Goal: Task Accomplishment & Management: Manage account settings

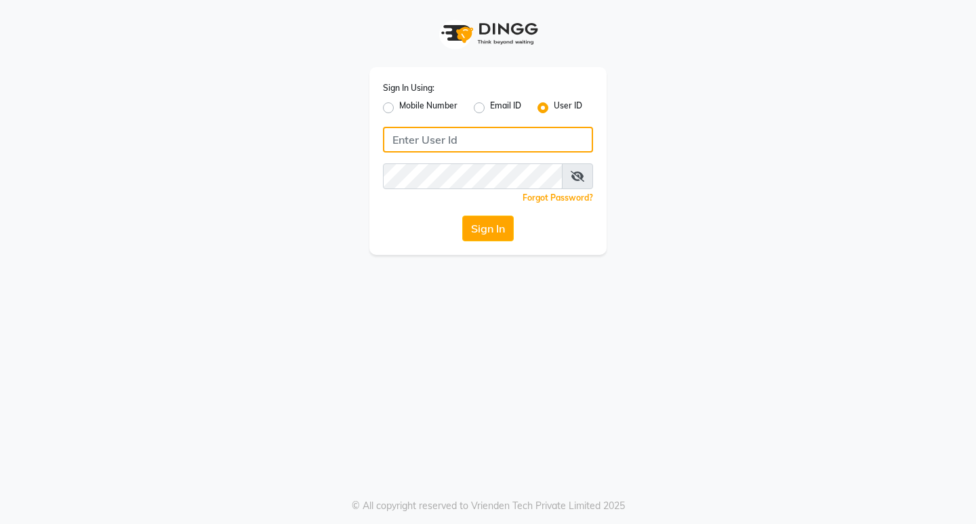
type input "8779788468"
drag, startPoint x: 377, startPoint y: 103, endPoint x: 397, endPoint y: 110, distance: 21.4
click at [377, 103] on div "Sign In Using: Mobile Number Email ID User ID 8779788468 Remember me Forgot Pas…" at bounding box center [487, 161] width 237 height 188
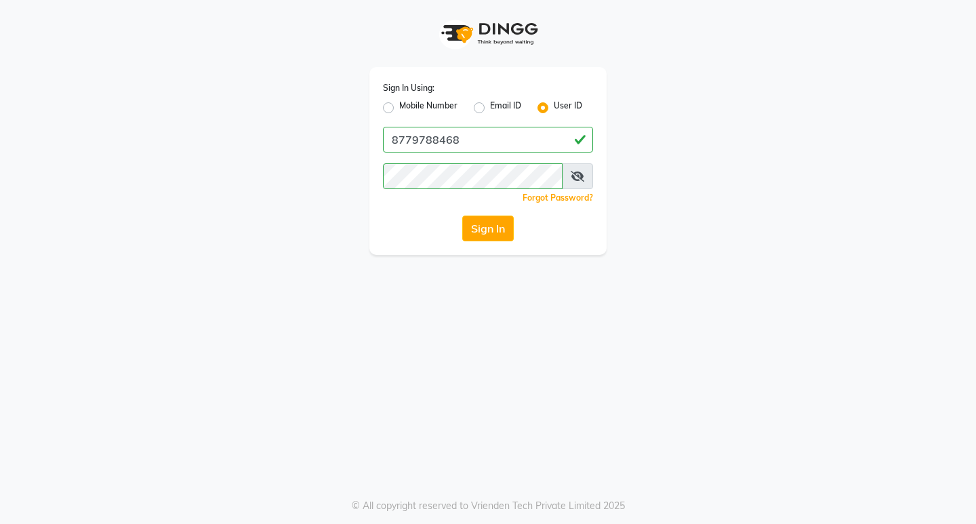
click at [399, 110] on label "Mobile Number" at bounding box center [428, 108] width 58 height 16
click at [399, 108] on input "Mobile Number" at bounding box center [403, 104] width 9 height 9
radio input "true"
radio input "false"
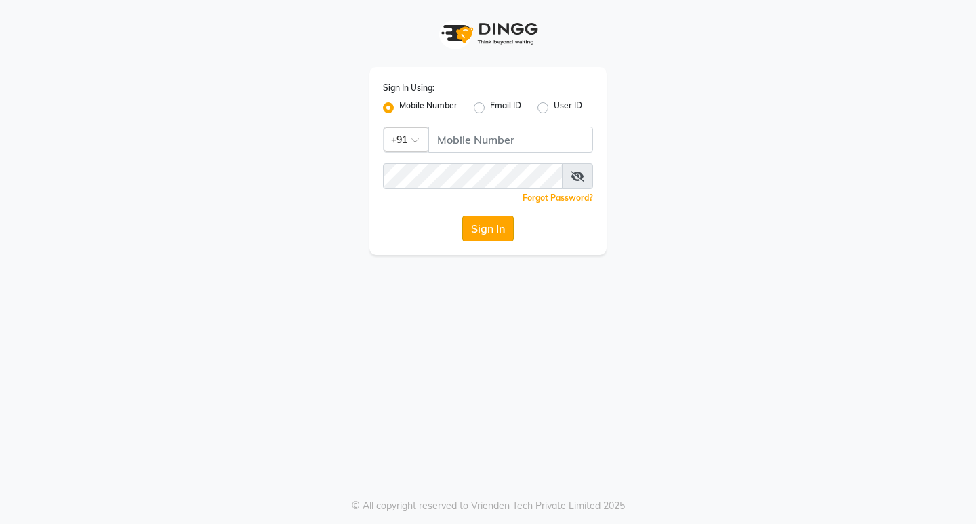
click at [490, 234] on button "Sign In" at bounding box center [488, 229] width 52 height 26
click at [405, 110] on label "Mobile Number" at bounding box center [428, 108] width 58 height 16
click at [405, 108] on input "Mobile Number" at bounding box center [403, 104] width 9 height 9
click at [399, 110] on label "Mobile Number" at bounding box center [428, 108] width 58 height 16
click at [399, 108] on input "Mobile Number" at bounding box center [403, 104] width 9 height 9
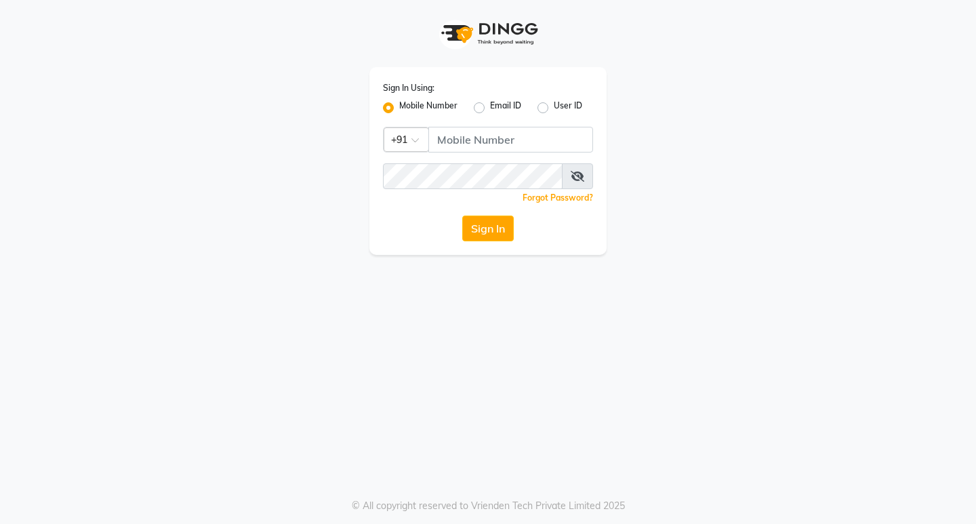
click at [455, 111] on label "Mobile Number" at bounding box center [428, 108] width 58 height 16
click at [408, 108] on input "Mobile Number" at bounding box center [403, 104] width 9 height 9
click at [459, 141] on input "Username" at bounding box center [510, 140] width 165 height 26
type input "8779788468"
click at [492, 232] on button "Sign In" at bounding box center [488, 229] width 52 height 26
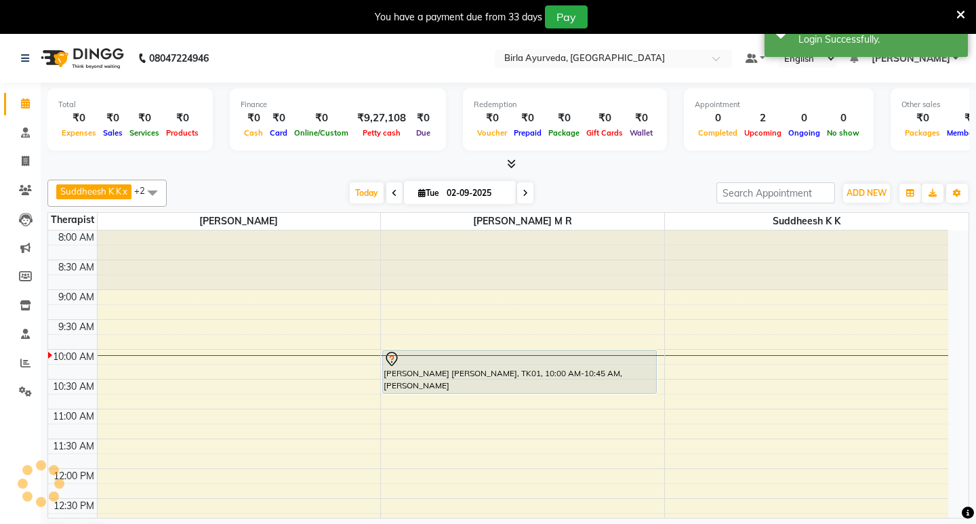
select select "en"
